Goal: Communication & Community: Share content

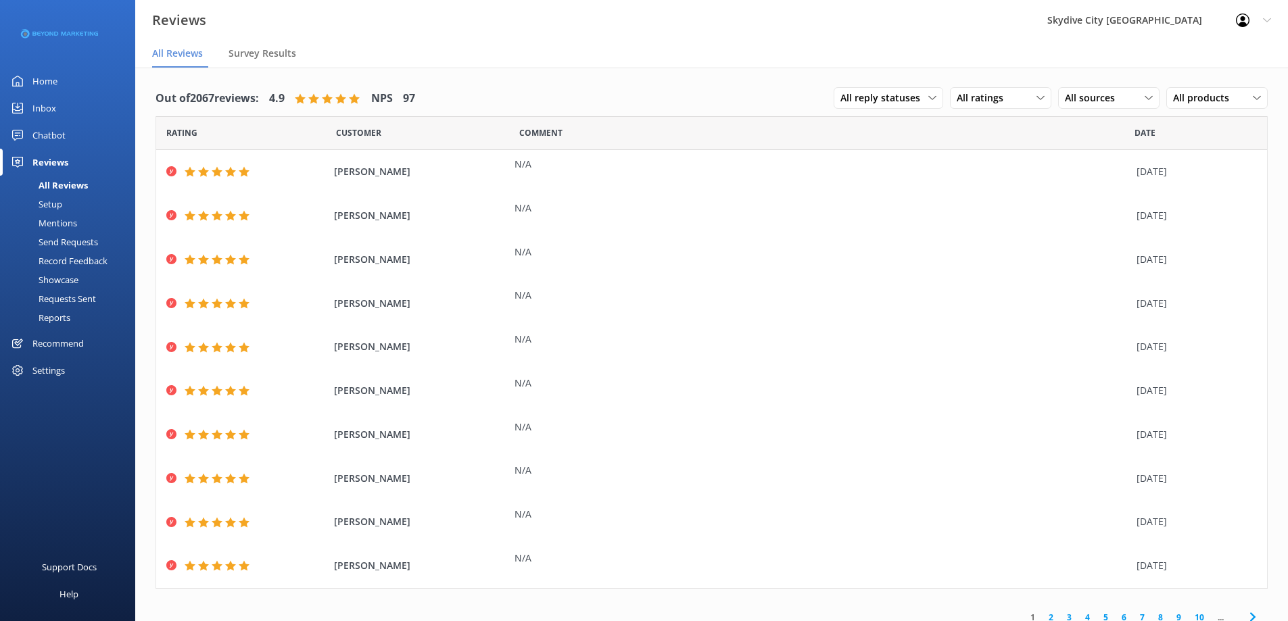
click at [74, 241] on div "Send Requests" at bounding box center [53, 242] width 90 height 19
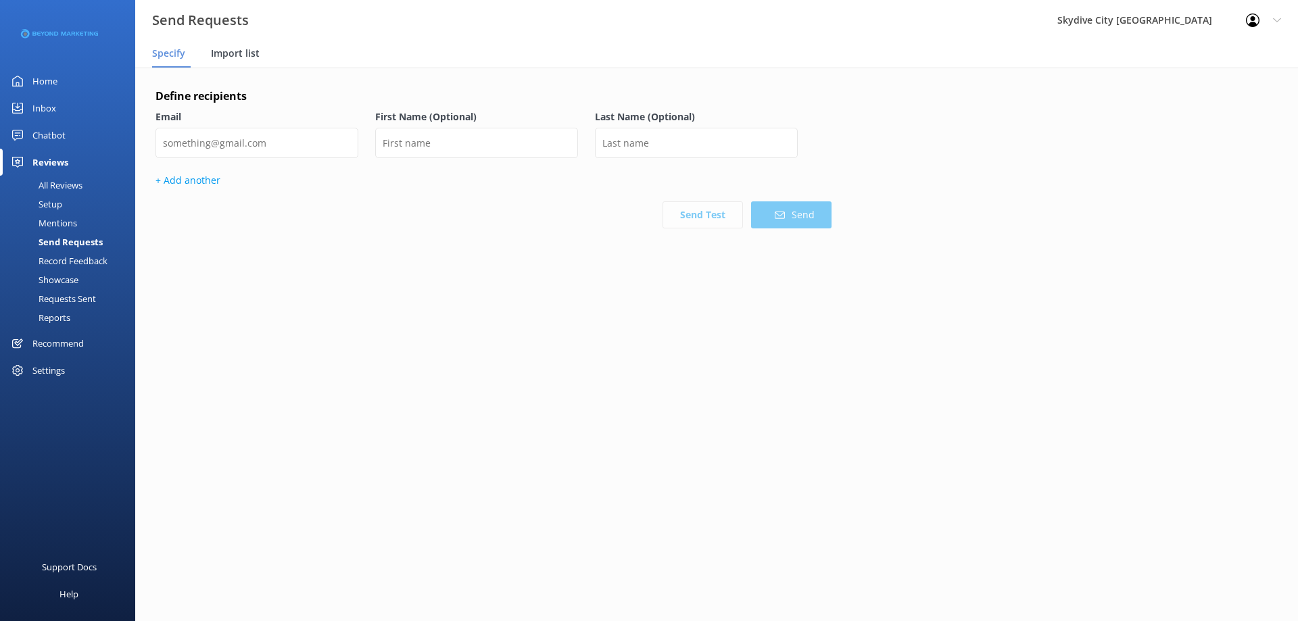
click at [222, 53] on span "Import list" at bounding box center [235, 54] width 49 height 14
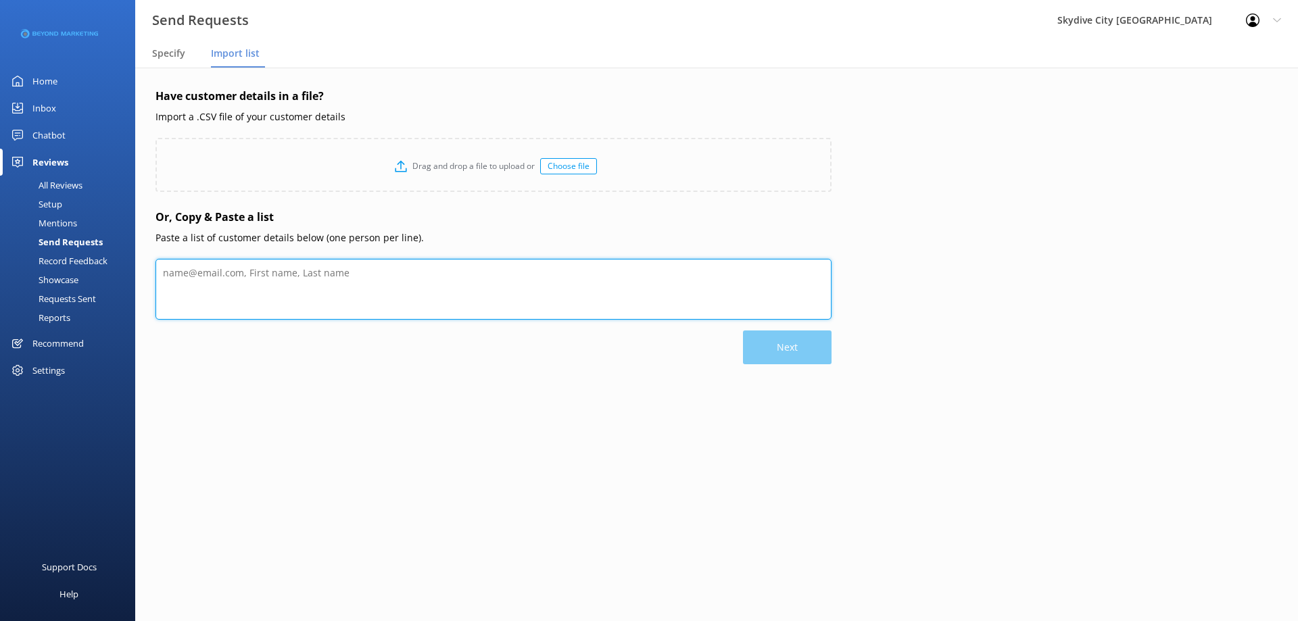
click at [183, 297] on textarea at bounding box center [493, 289] width 676 height 61
paste textarea "Jenna Chiaradio jenna.chiaradio@gmail.com Jimmy ONeill sbflojim@gmail.com Carli…"
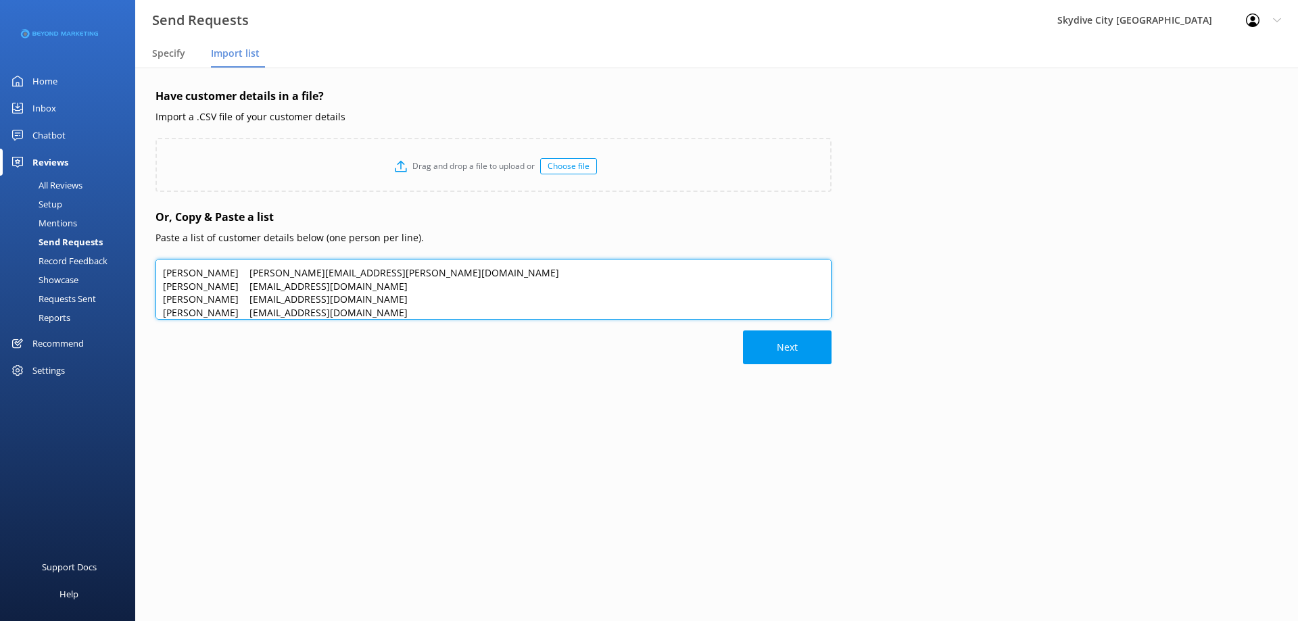
scroll to position [80, 0]
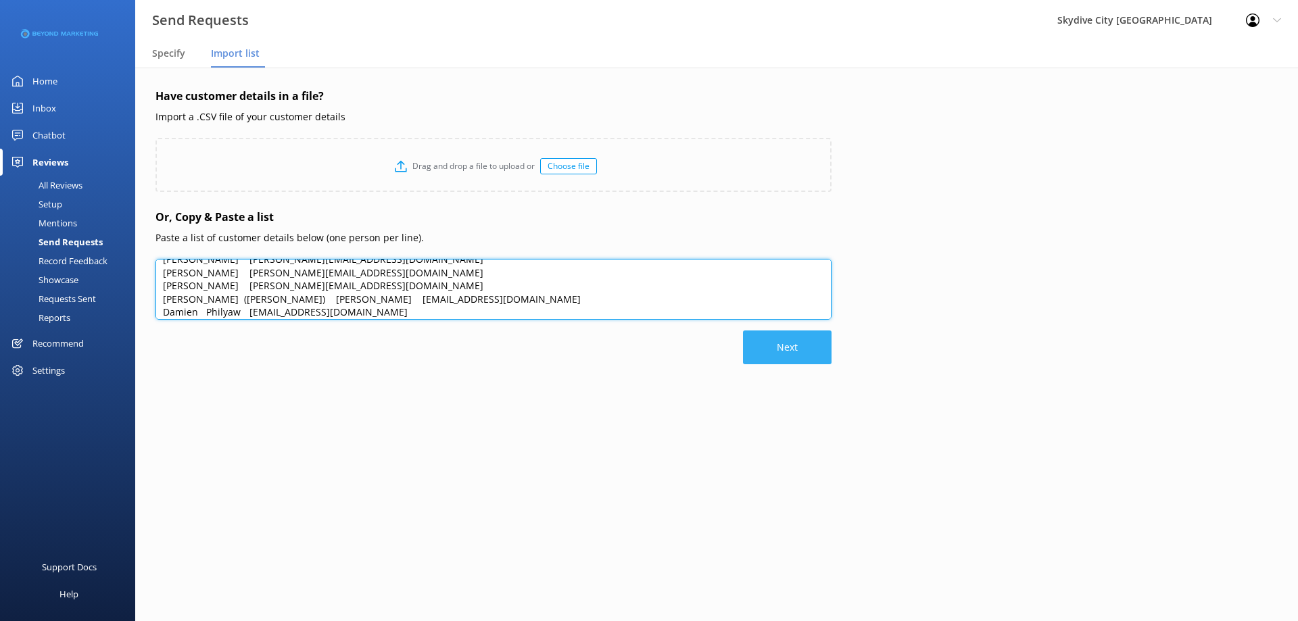
type textarea "Jenna Chiaradio jenna.chiaradio@gmail.com Jimmy ONeill sbflojim@gmail.com Carli…"
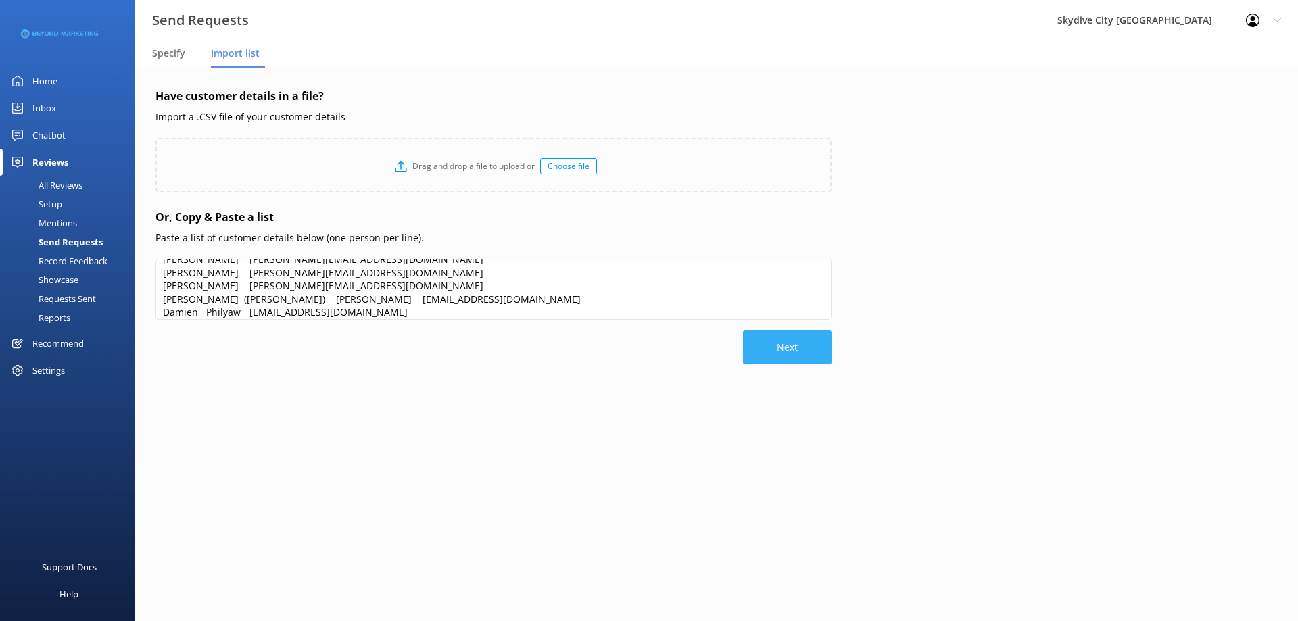
click at [785, 341] on button "Next" at bounding box center [787, 348] width 89 height 34
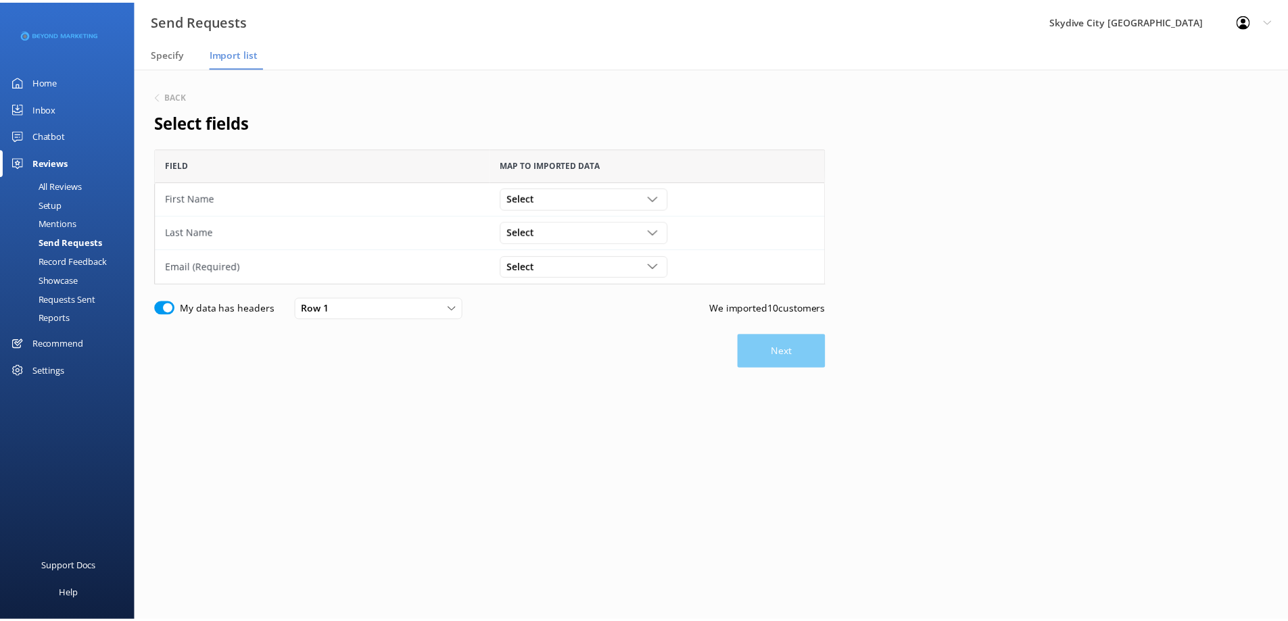
scroll to position [126, 666]
click at [623, 193] on div "Select" at bounding box center [588, 198] width 162 height 15
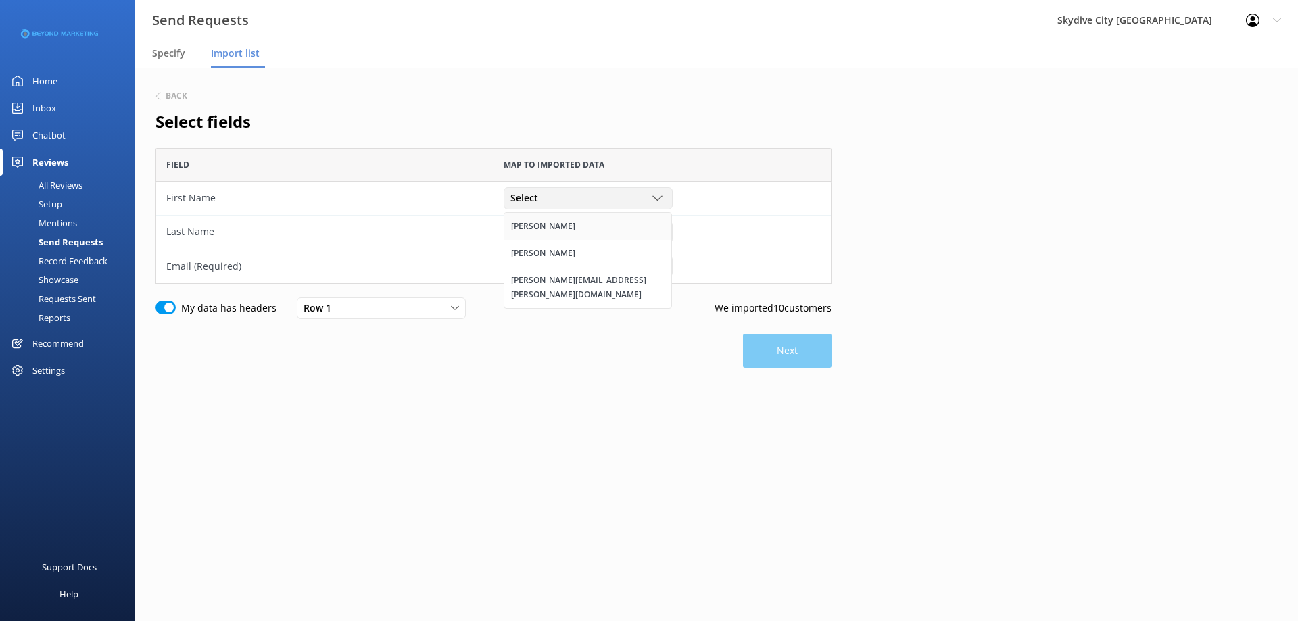
click at [527, 226] on div "Jenna" at bounding box center [543, 227] width 64 height 14
click at [555, 226] on div "Select" at bounding box center [588, 231] width 162 height 15
click at [533, 290] on div "Chiaradio" at bounding box center [543, 288] width 64 height 14
click at [560, 268] on div "Select" at bounding box center [588, 266] width 162 height 15
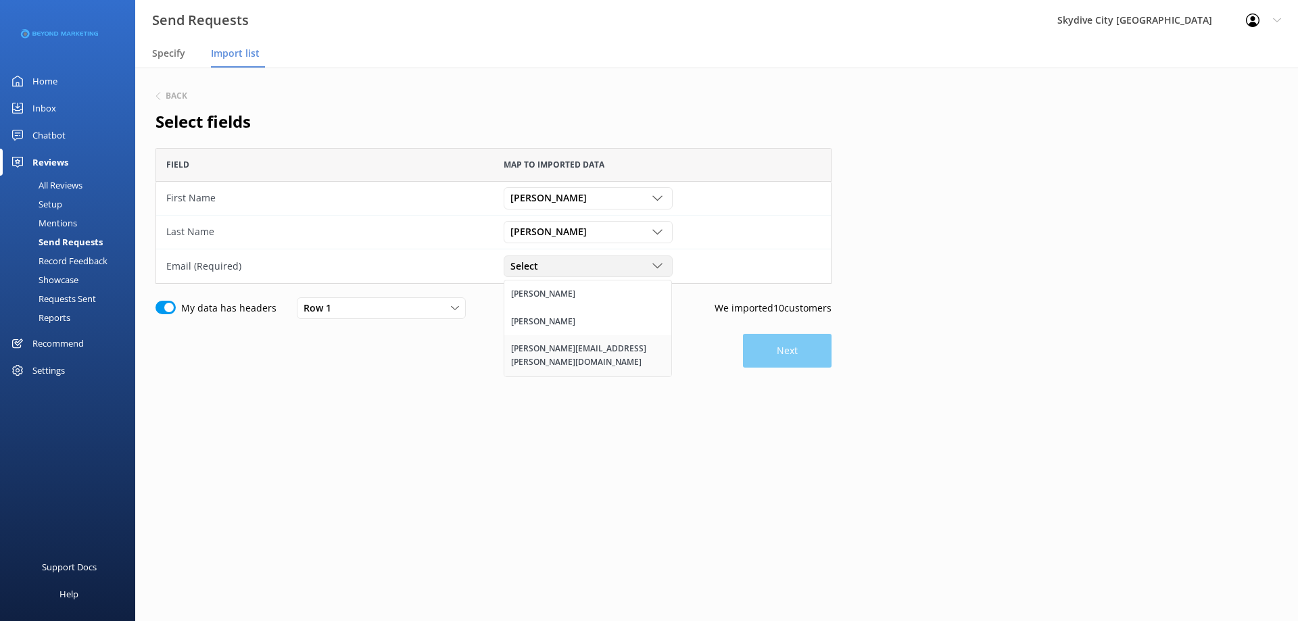
click at [546, 351] on div "jenna.chiaradio@gmail.com" at bounding box center [587, 356] width 153 height 28
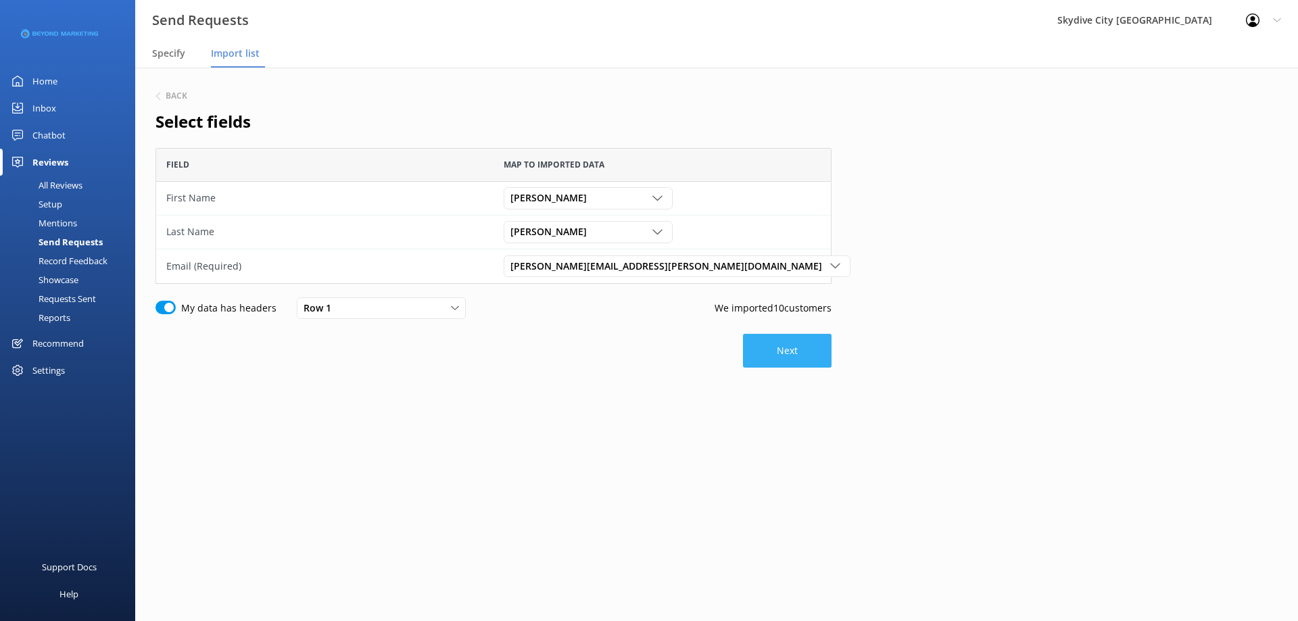
click at [790, 353] on button "Next" at bounding box center [787, 351] width 89 height 34
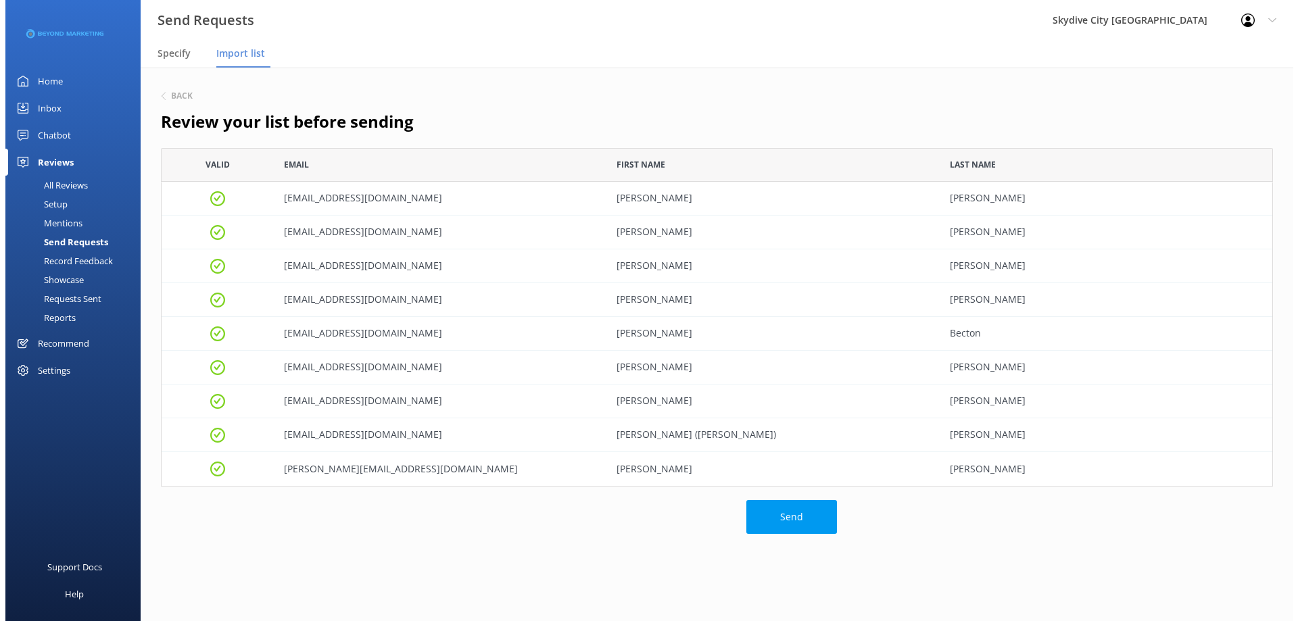
scroll to position [328, 1102]
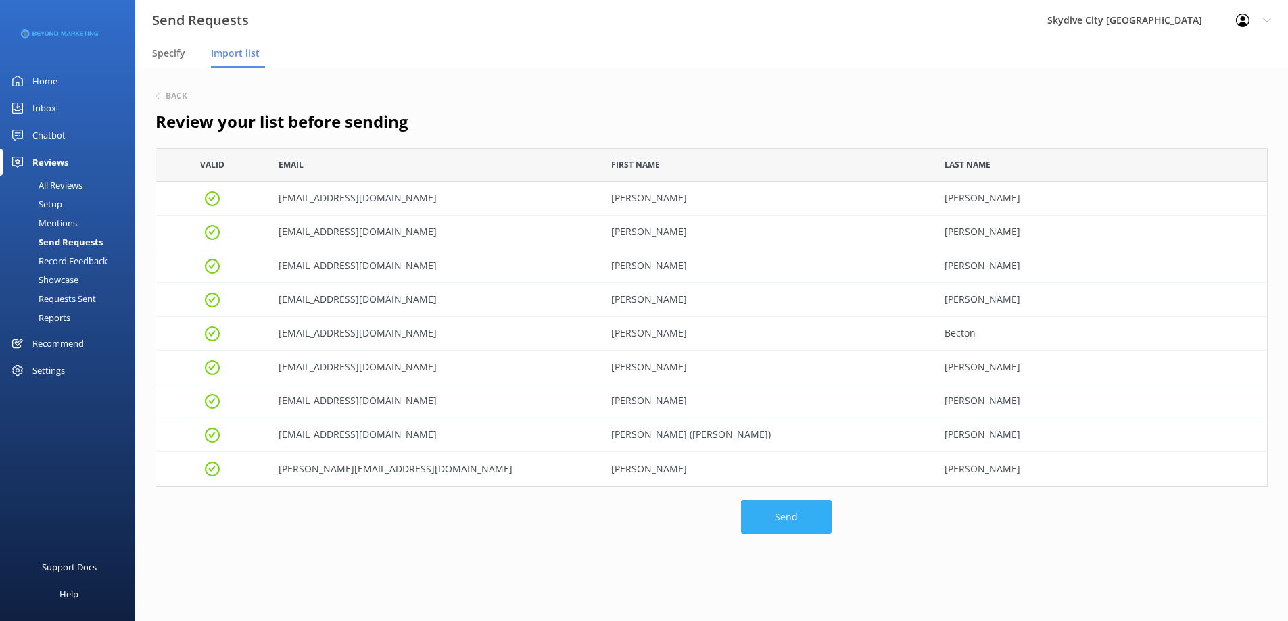
click at [779, 522] on button "Send" at bounding box center [786, 517] width 91 height 34
